Goal: Task Accomplishment & Management: Complete application form

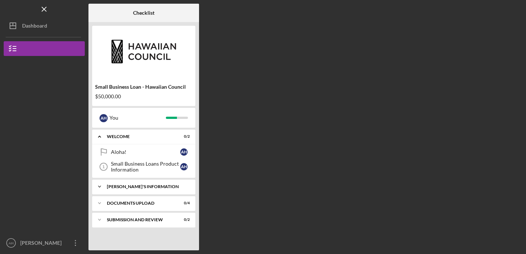
click at [132, 188] on div "[PERSON_NAME]'S INFORMATION" at bounding box center [146, 187] width 79 height 4
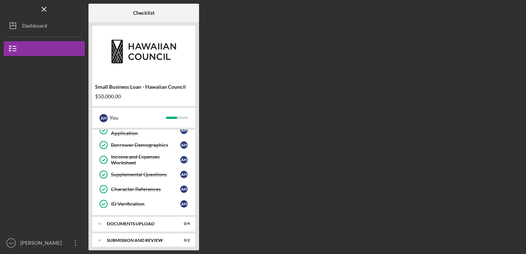
scroll to position [107, 0]
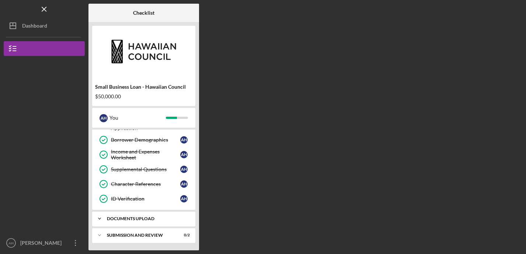
click at [126, 220] on div "DOCUMENTS UPLOAD" at bounding box center [146, 219] width 79 height 4
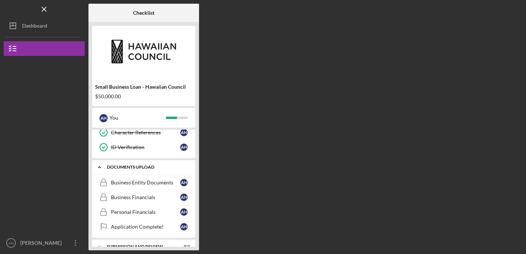
scroll to position [170, 0]
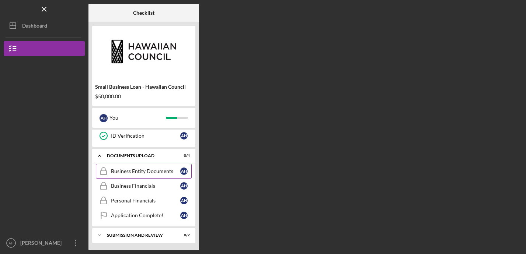
click at [144, 167] on link "Business Entity Documents Business Entity Documents A H" at bounding box center [144, 171] width 96 height 15
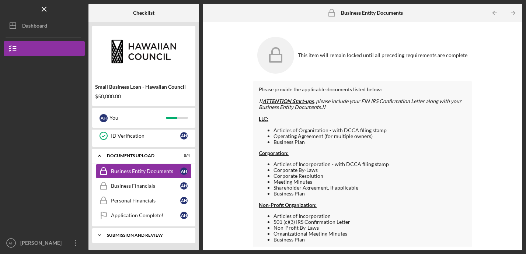
click at [141, 238] on div "Icon/Expander SUBMISSION AND REVIEW 0 / 2" at bounding box center [143, 235] width 103 height 15
click at [281, 57] on icon at bounding box center [275, 55] width 37 height 37
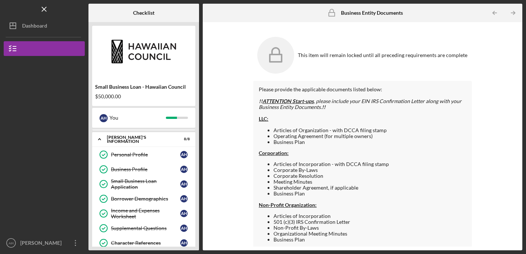
scroll to position [23, 0]
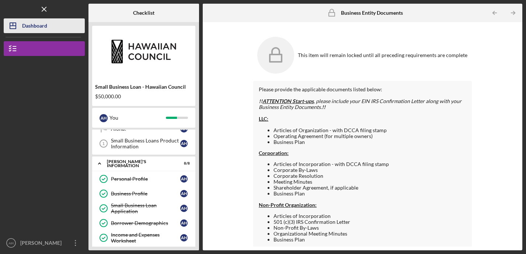
click at [36, 29] on div "Dashboard" at bounding box center [34, 26] width 25 height 17
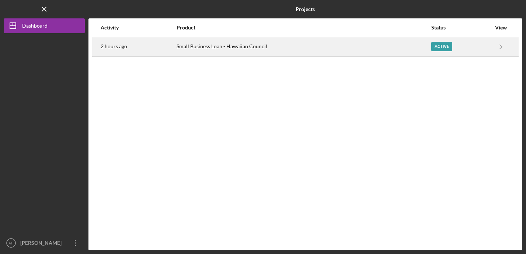
click at [231, 46] on div "Small Business Loan - Hawaiian Council" at bounding box center [304, 47] width 254 height 18
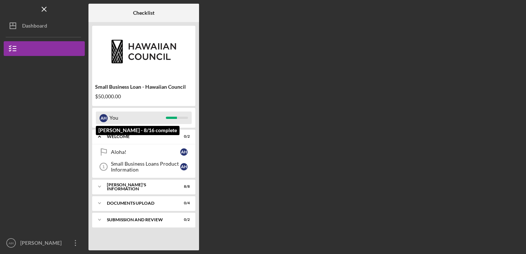
click at [146, 118] on div "You" at bounding box center [137, 118] width 56 height 13
click at [108, 119] on div "A H You" at bounding box center [144, 118] width 96 height 13
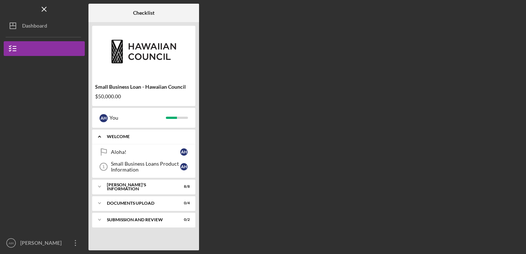
click at [111, 137] on div "WELCOME" at bounding box center [146, 137] width 79 height 4
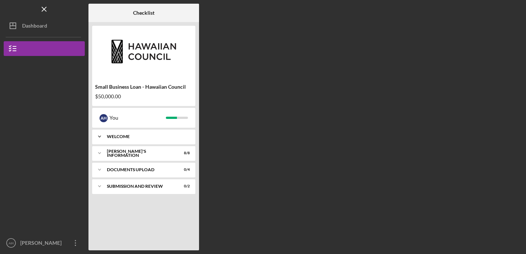
click at [111, 137] on div "WELCOME" at bounding box center [146, 137] width 79 height 4
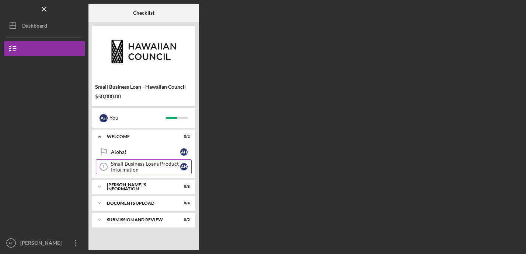
click at [105, 167] on icon "Small Business Loans Product Information 1" at bounding box center [103, 167] width 18 height 18
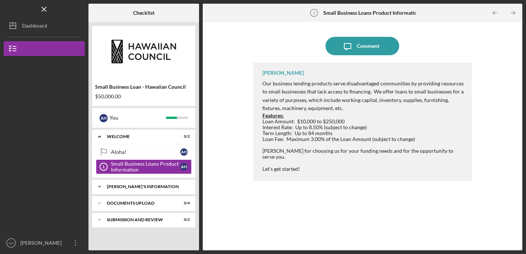
click at [139, 188] on div "[PERSON_NAME]'S INFORMATION" at bounding box center [146, 187] width 79 height 4
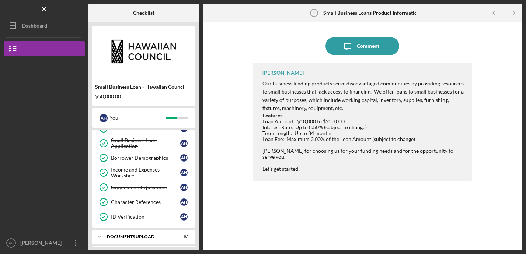
scroll to position [107, 0]
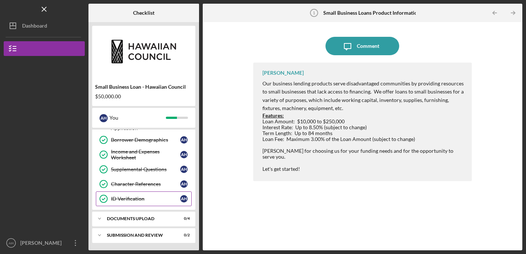
click at [132, 199] on div "ID Verification" at bounding box center [145, 199] width 69 height 6
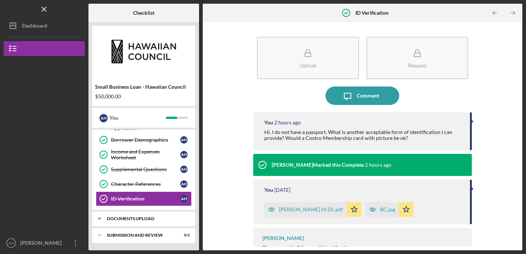
click at [139, 219] on div "DOCUMENTS UPLOAD" at bounding box center [146, 219] width 79 height 4
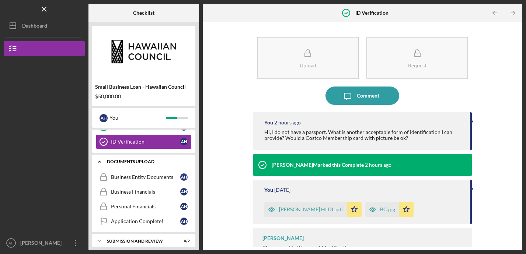
scroll to position [170, 0]
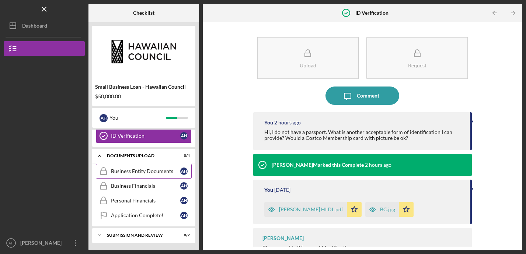
click at [153, 172] on div "Business Entity Documents" at bounding box center [145, 171] width 69 height 6
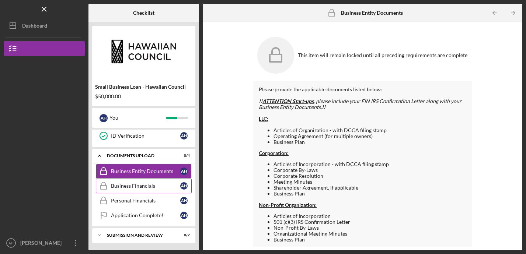
click at [147, 183] on div "Business Financials" at bounding box center [145, 186] width 69 height 6
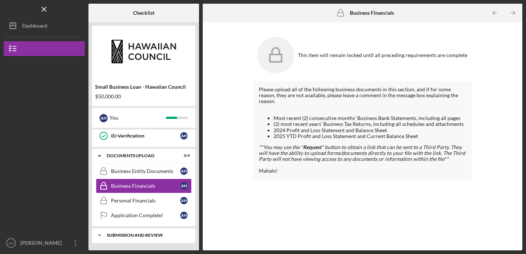
click at [147, 237] on div "SUBMISSION AND REVIEW" at bounding box center [146, 235] width 79 height 4
click at [156, 174] on div "Business Entity Documents" at bounding box center [145, 171] width 69 height 6
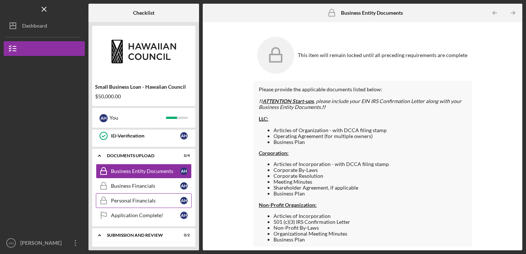
click at [148, 204] on div "Personal Financials" at bounding box center [145, 201] width 69 height 6
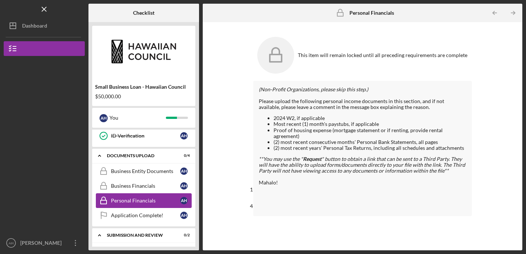
scroll to position [203, 0]
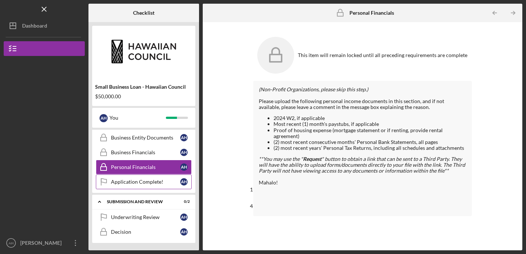
click at [150, 184] on div "Application Complete!" at bounding box center [145, 182] width 69 height 6
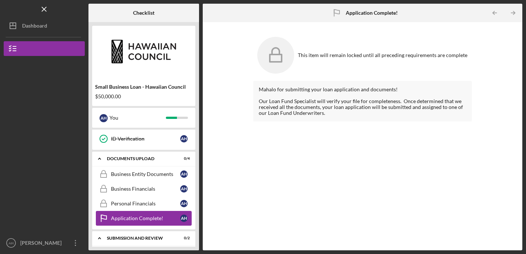
scroll to position [157, 0]
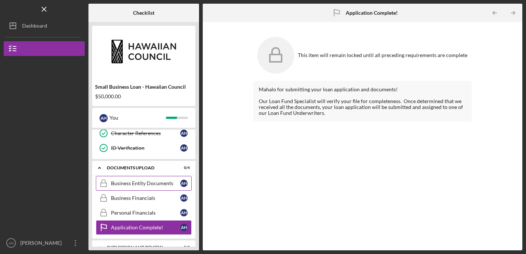
click at [143, 181] on div "Business Entity Documents" at bounding box center [145, 184] width 69 height 6
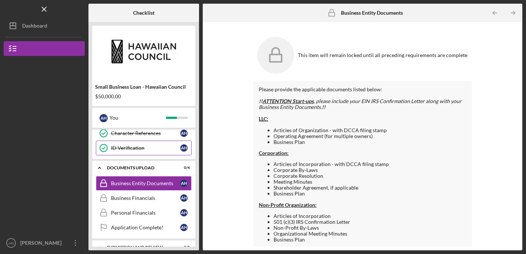
click at [130, 150] on div "ID Verification" at bounding box center [145, 148] width 69 height 6
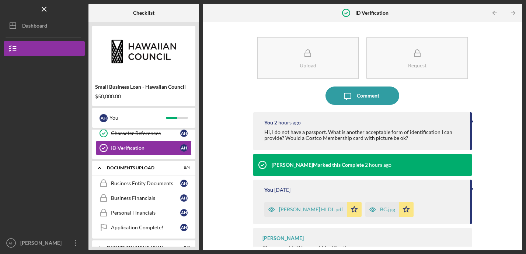
click at [296, 210] on div "[PERSON_NAME] HI DL.pdf" at bounding box center [311, 210] width 64 height 6
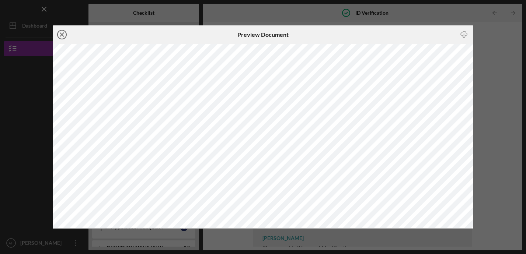
click at [61, 35] on line at bounding box center [62, 35] width 4 height 4
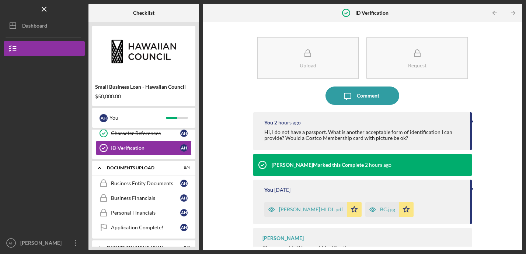
click at [380, 210] on div "BC.jpg" at bounding box center [387, 210] width 15 height 6
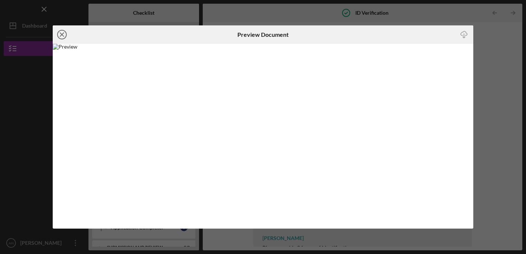
click at [61, 35] on line at bounding box center [62, 35] width 4 height 4
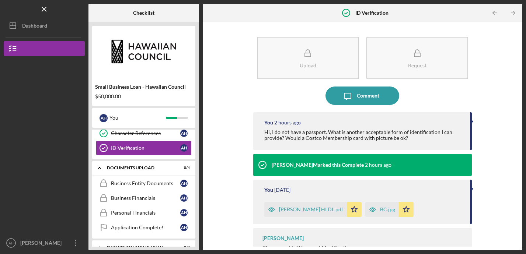
scroll to position [18, 0]
